Goal: Information Seeking & Learning: Learn about a topic

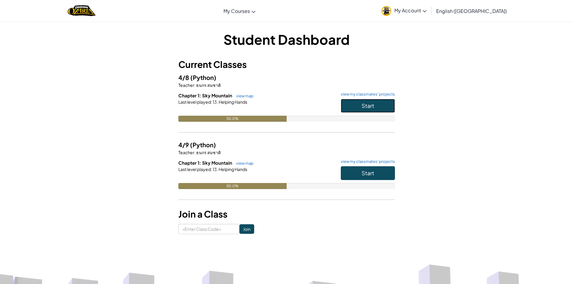
click at [379, 103] on button "Start" at bounding box center [368, 106] width 54 height 14
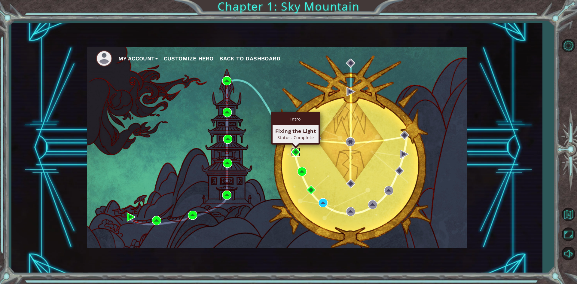
click at [296, 151] on img at bounding box center [295, 152] width 9 height 9
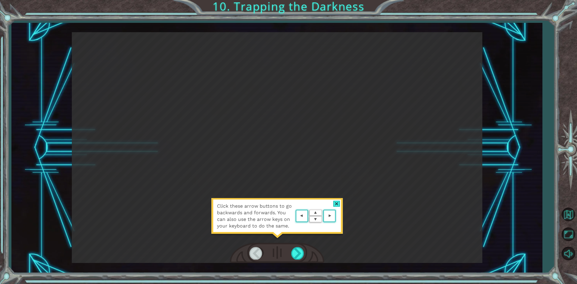
drag, startPoint x: 513, startPoint y: 122, endPoint x: 450, endPoint y: 155, distance: 70.5
click at [511, 120] on div "Click these arrow buttons to go backwards and forwards. You can also use the ar…" at bounding box center [276, 148] width 531 height 250
click at [335, 201] on div at bounding box center [336, 204] width 7 height 6
